Goal: Navigation & Orientation: Understand site structure

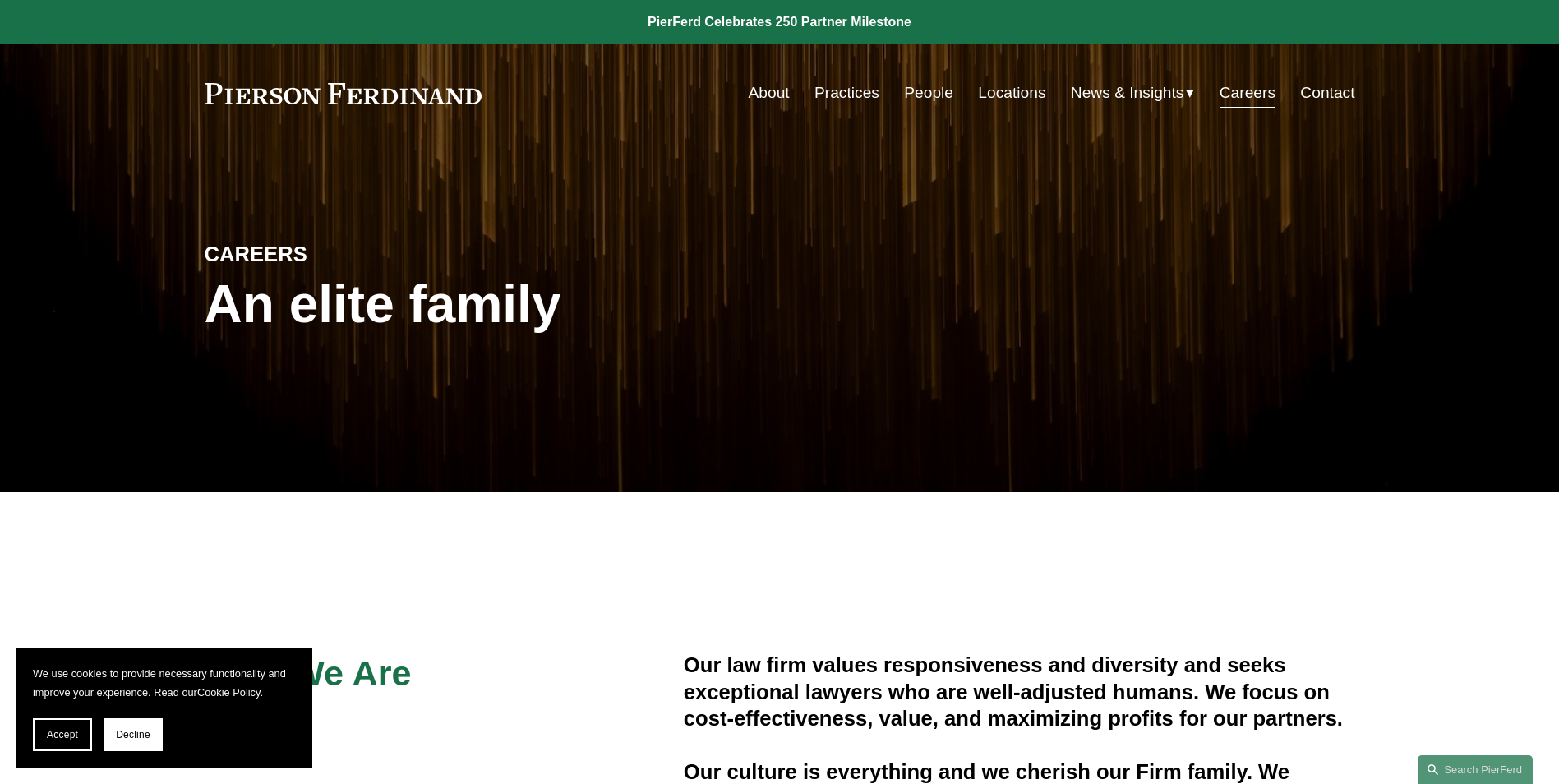
click at [772, 84] on link "About" at bounding box center [769, 92] width 41 height 31
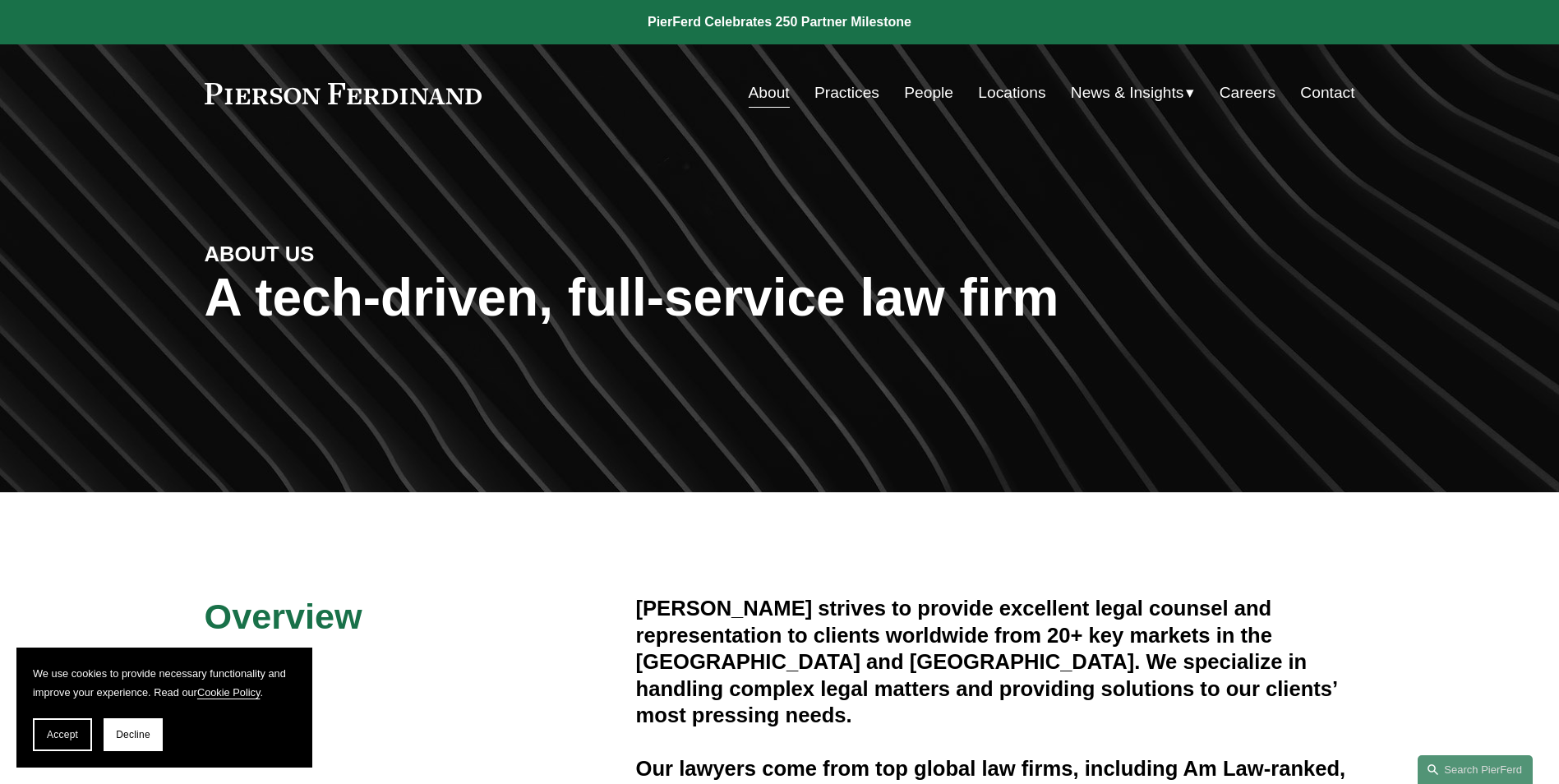
click at [0, 0] on span "Insights" at bounding box center [0, 0] width 0 height 0
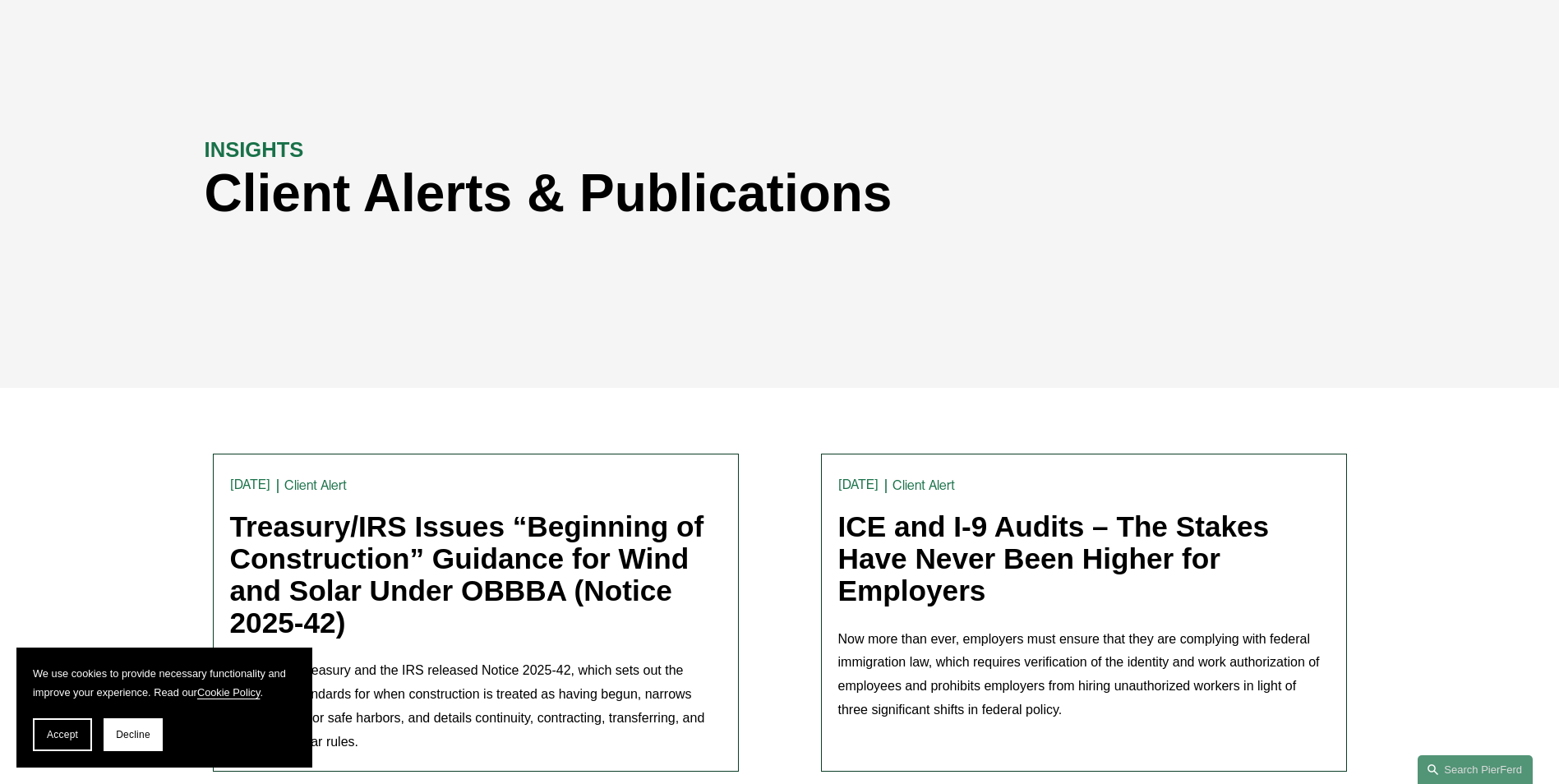
scroll to position [247, 0]
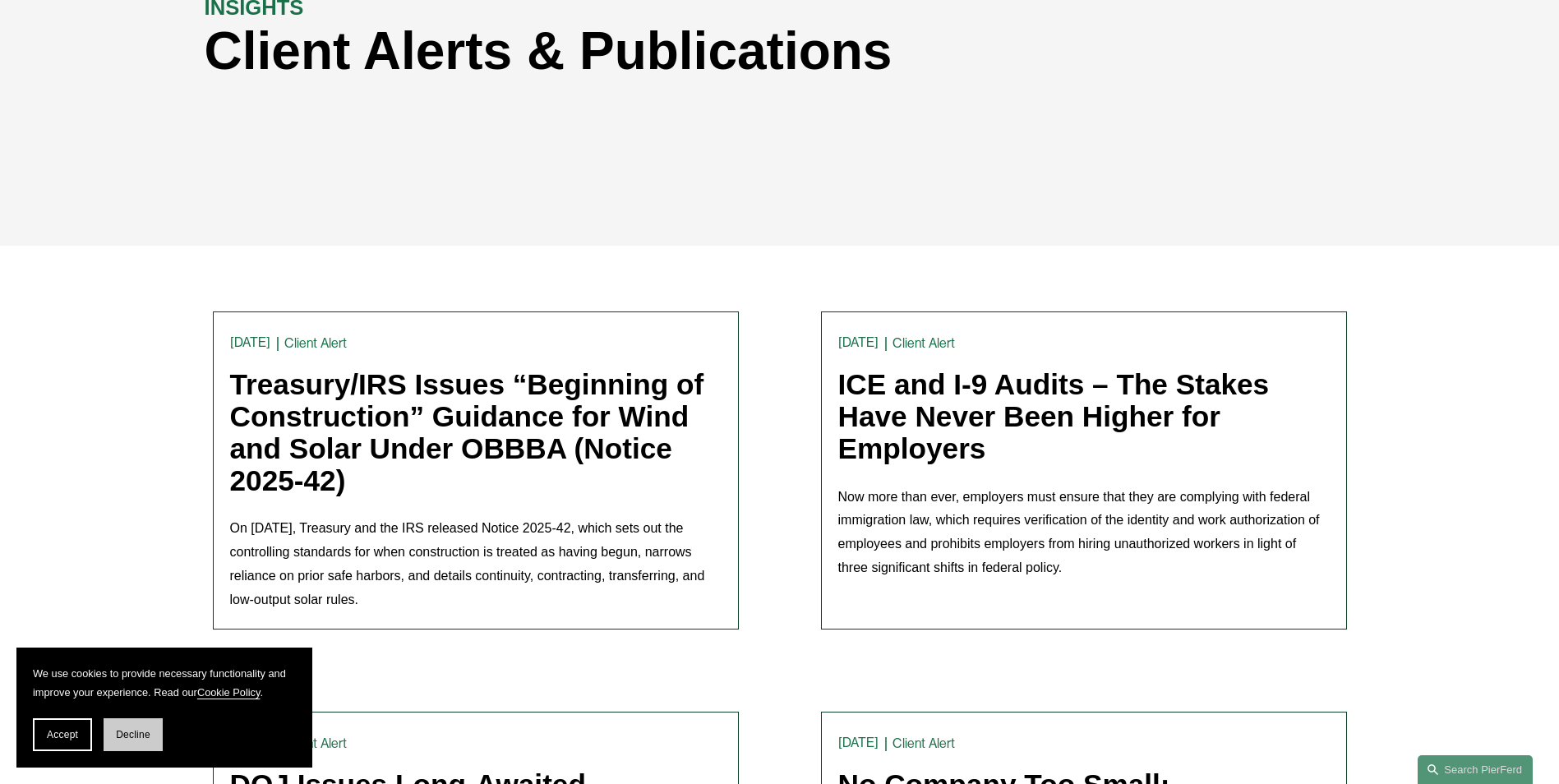
click at [123, 731] on span "Decline" at bounding box center [132, 734] width 34 height 11
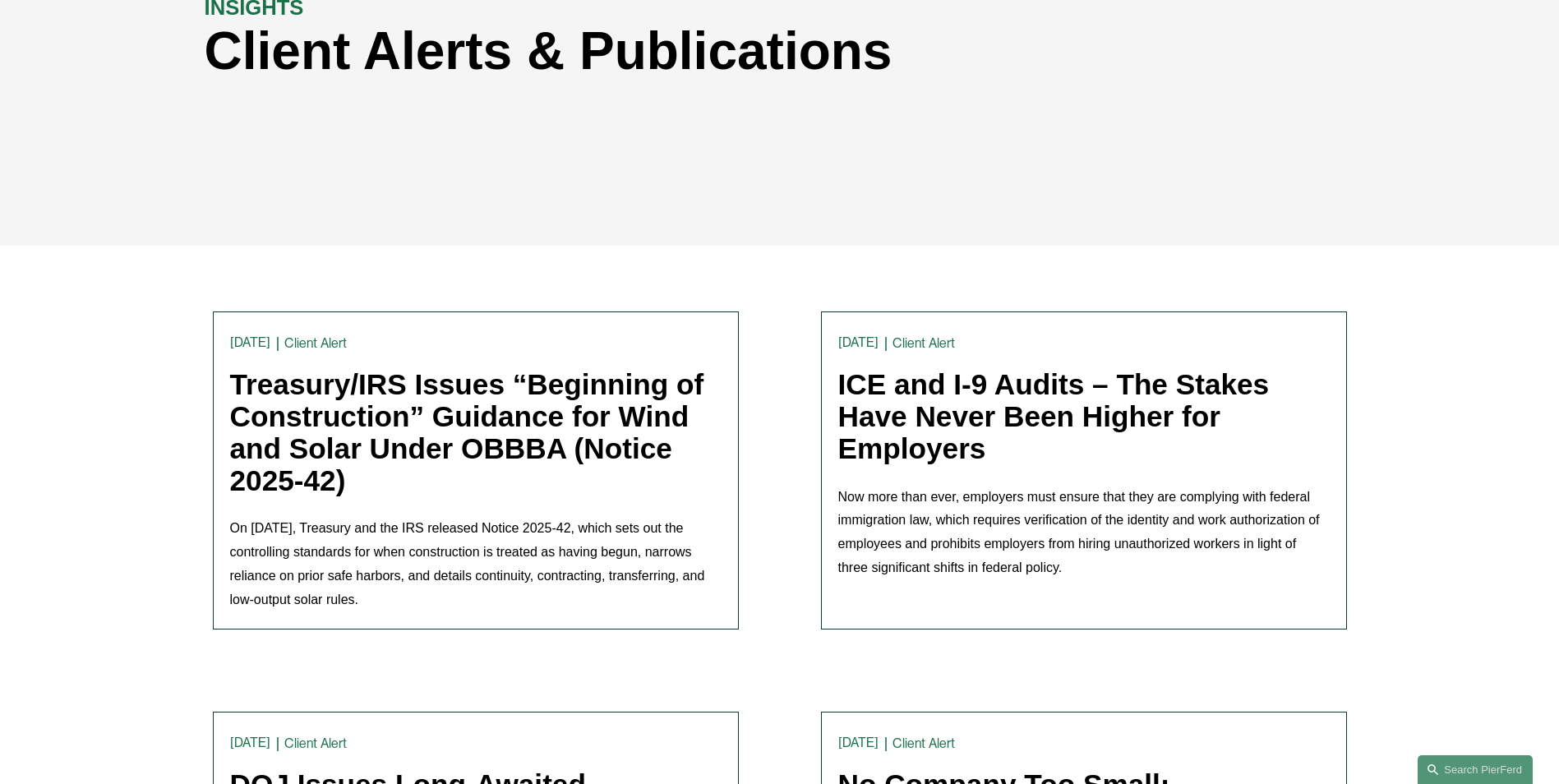
click at [1270, 218] on div "INSIGHTS Client Alerts & Publications" at bounding box center [779, 70] width 1559 height 350
click at [1213, 196] on div "INSIGHTS Client Alerts & Publications" at bounding box center [779, 70] width 1559 height 350
click at [1286, 226] on div "INSIGHTS Client Alerts & Publications" at bounding box center [779, 70] width 1559 height 350
click at [1273, 129] on div "INSIGHTS Client Alerts & Publications" at bounding box center [779, 70] width 1559 height 248
click at [1330, 166] on div "INSIGHTS Client Alerts & Publications" at bounding box center [779, 70] width 1559 height 248
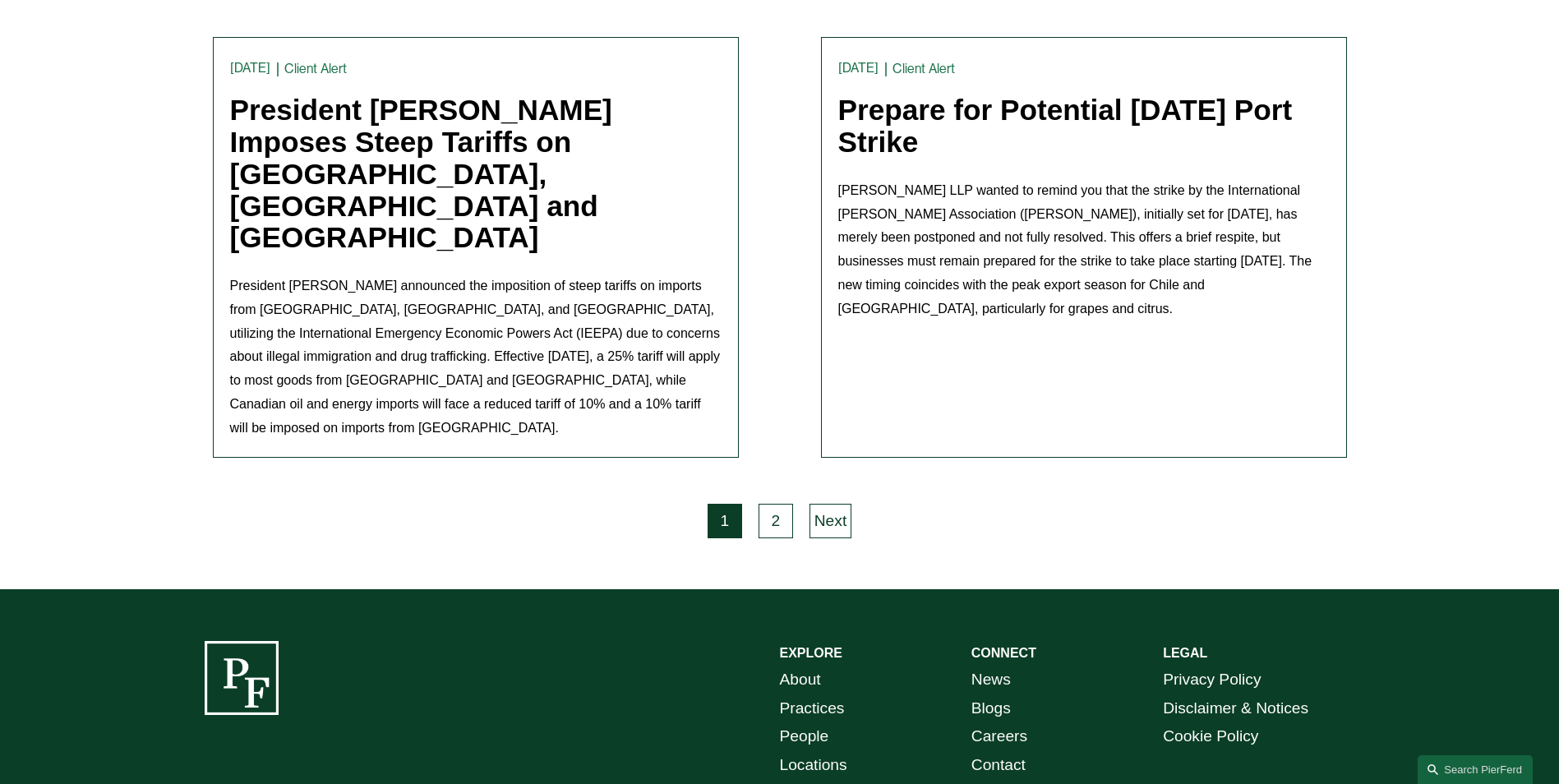
scroll to position [4726, 0]
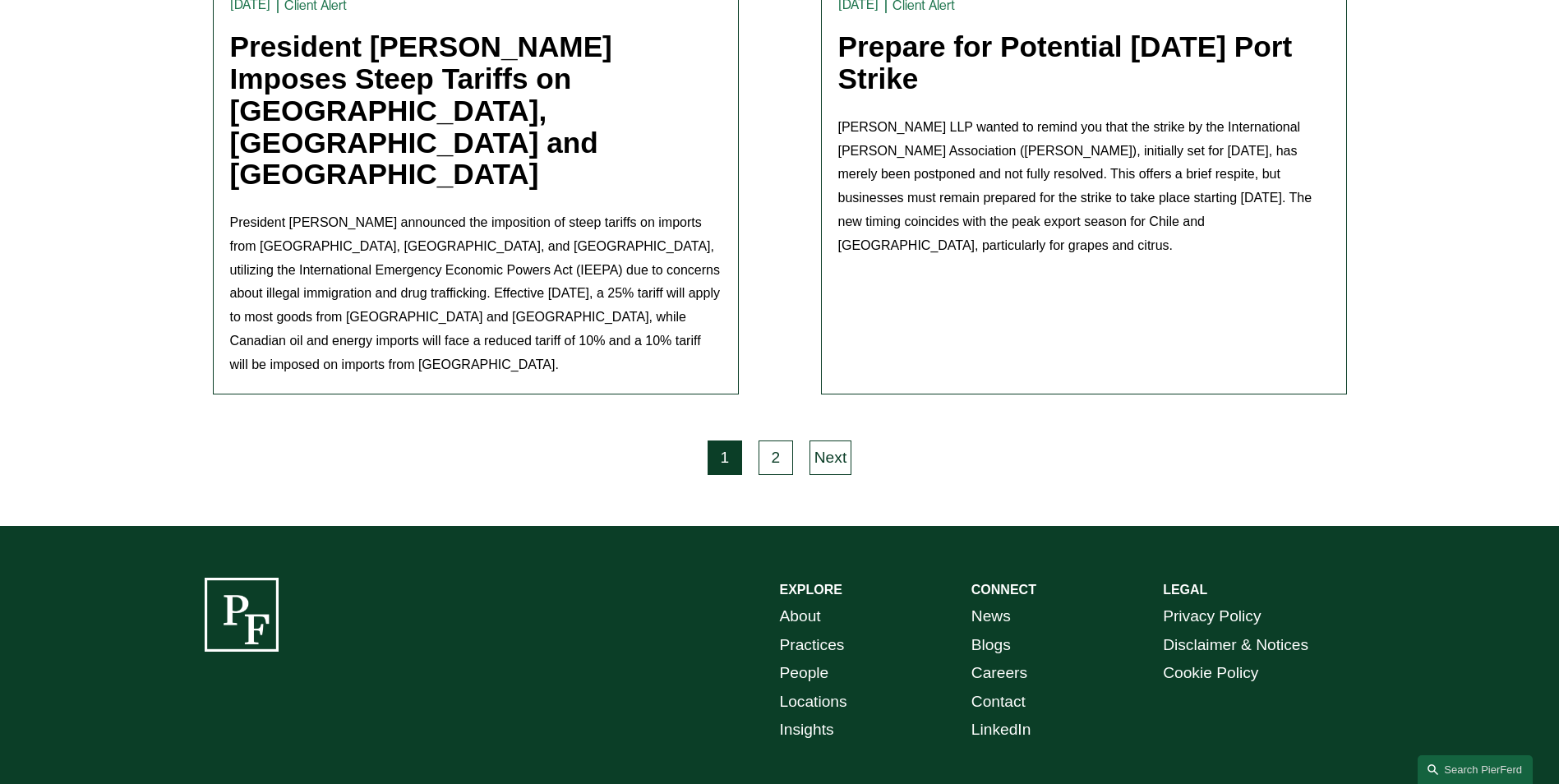
click at [986, 631] on link "Blogs" at bounding box center [991, 645] width 40 height 29
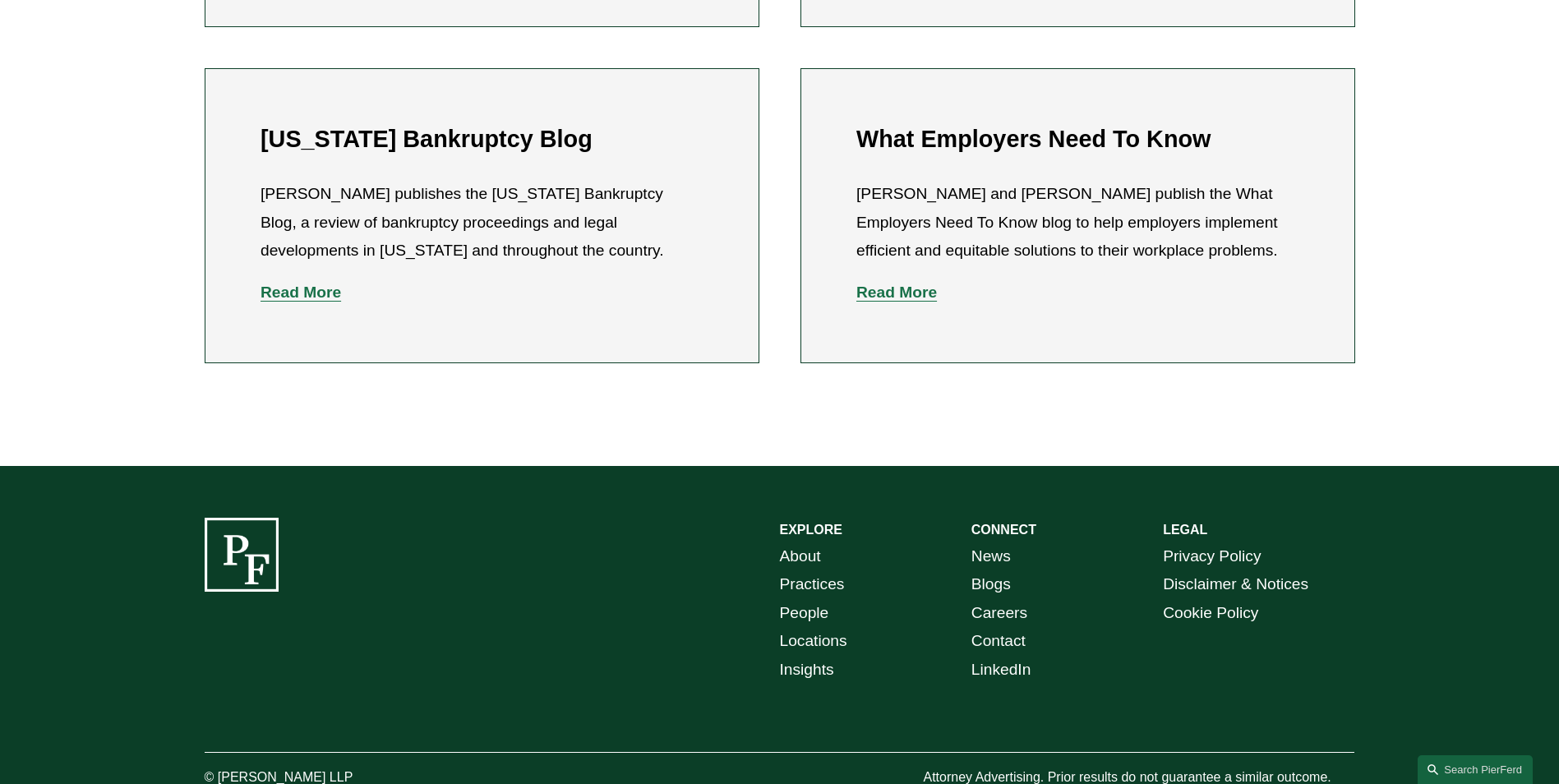
scroll to position [921, 0]
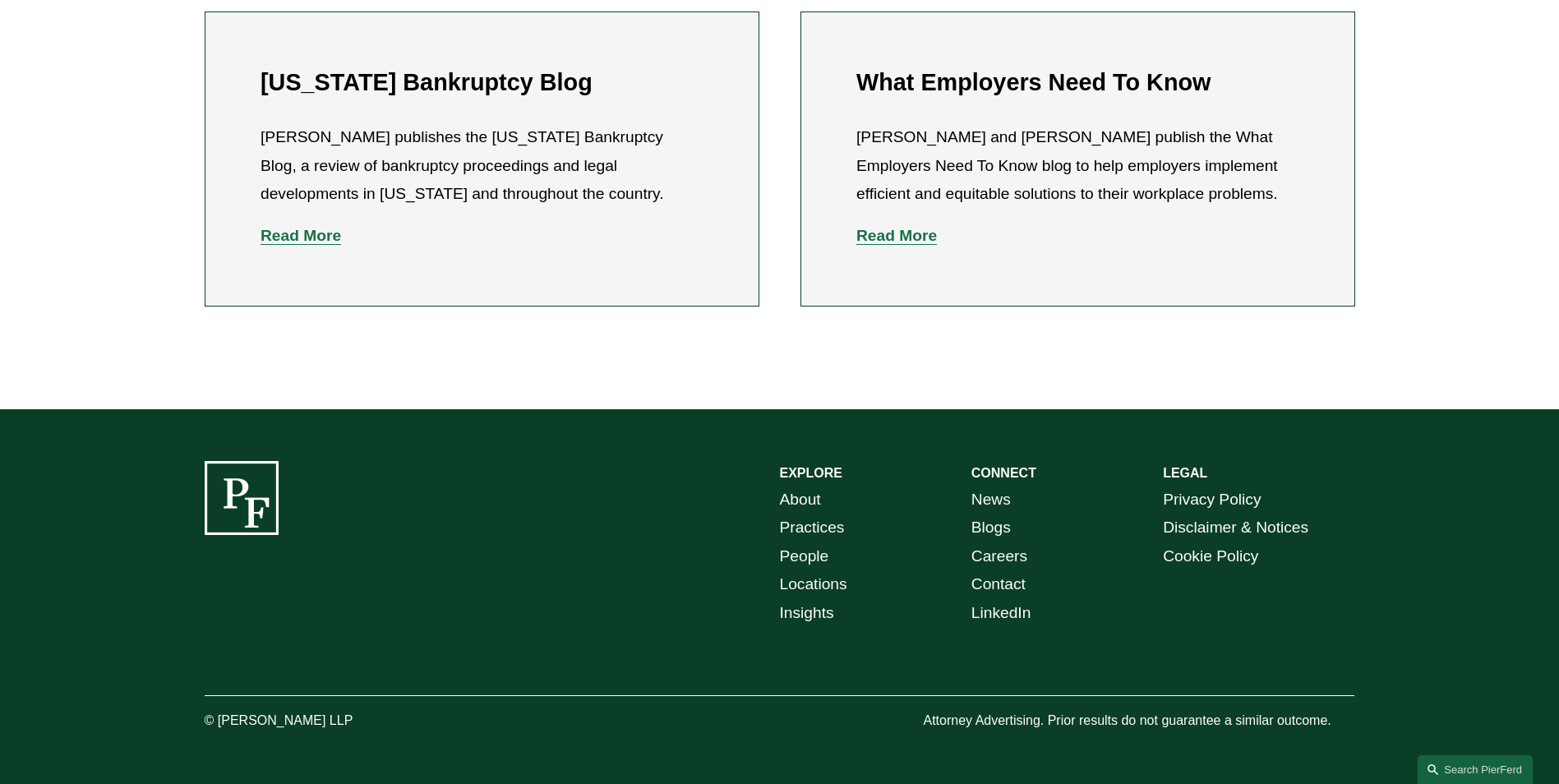
click at [1007, 581] on link "Contact" at bounding box center [999, 584] width 55 height 29
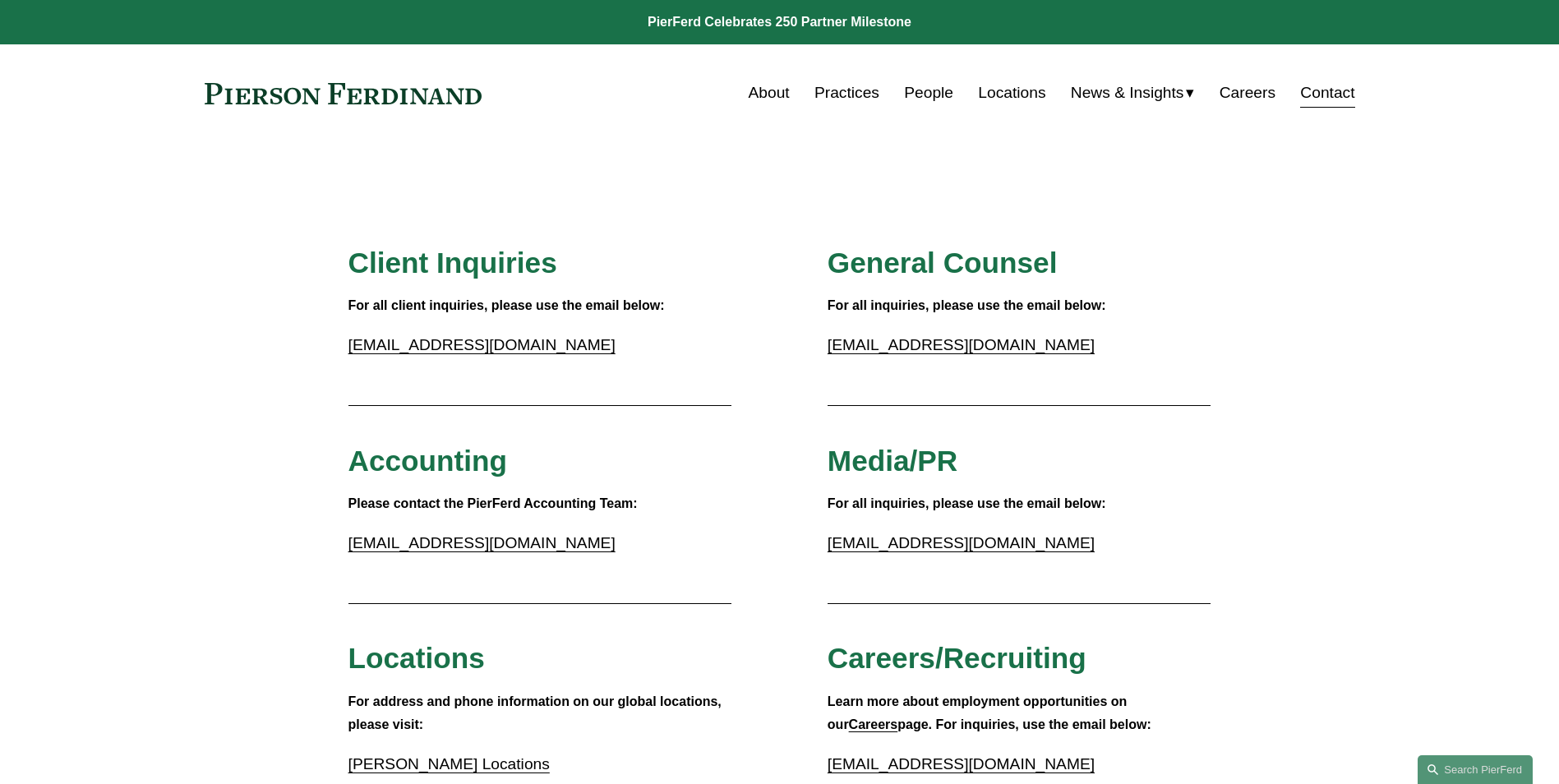
click at [0, 0] on span "Insights" at bounding box center [0, 0] width 0 height 0
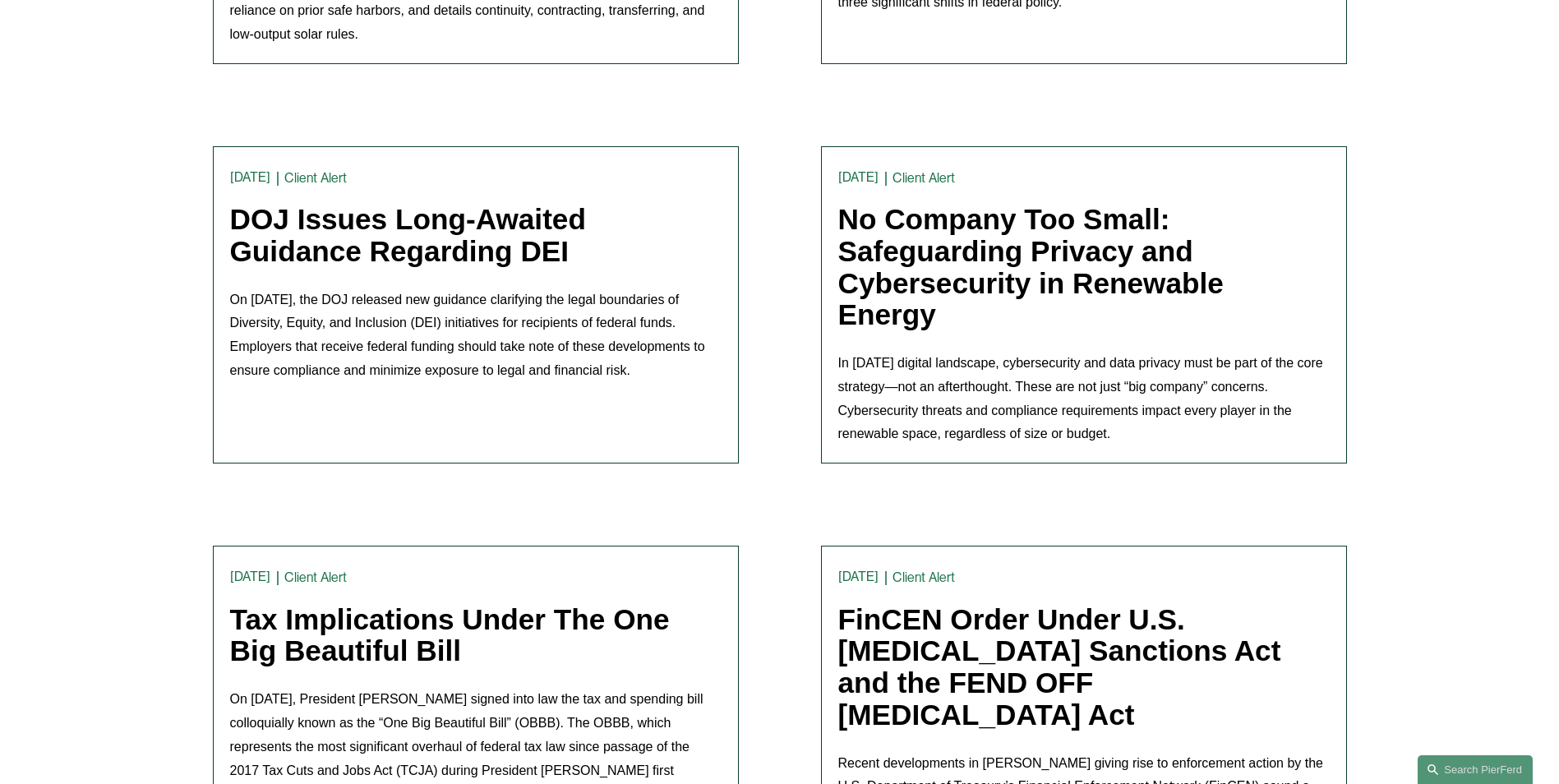
scroll to position [1068, 0]
